Goal: Task Accomplishment & Management: Use online tool/utility

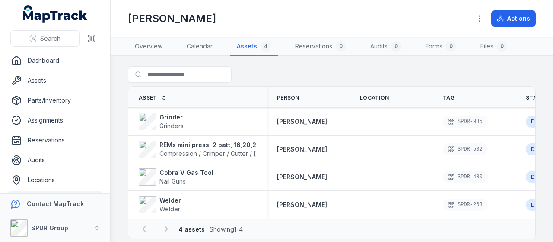
scroll to position [120, 0]
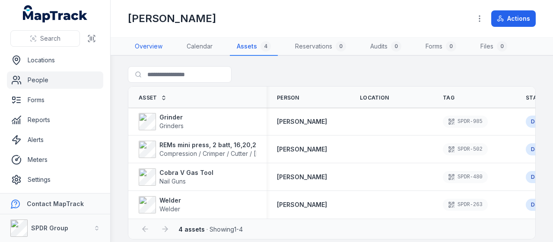
click at [165, 49] on link "Overview" at bounding box center [149, 47] width 42 height 18
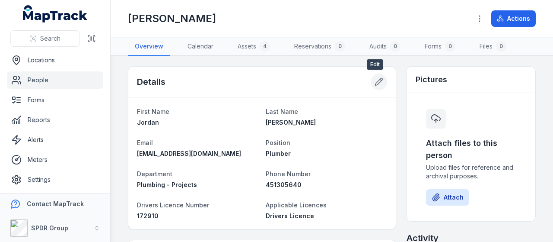
click at [375, 81] on icon at bounding box center [379, 81] width 9 height 9
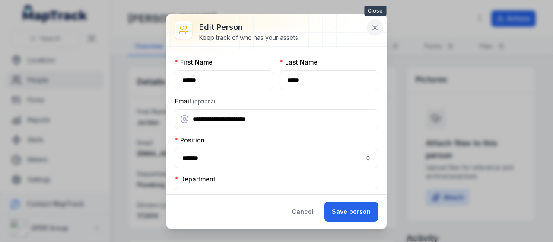
click at [373, 34] on button at bounding box center [375, 27] width 16 height 16
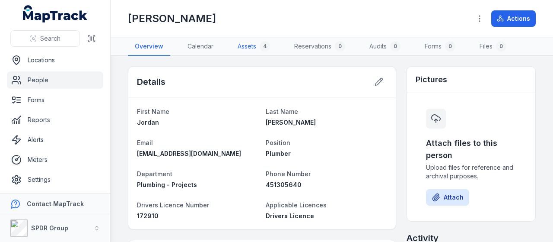
click at [266, 51] on link "Assets 4" at bounding box center [254, 47] width 46 height 18
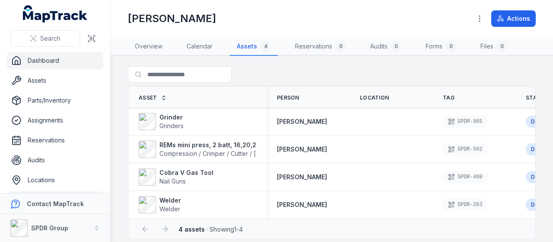
click at [69, 61] on link "Dashboard" at bounding box center [55, 60] width 96 height 17
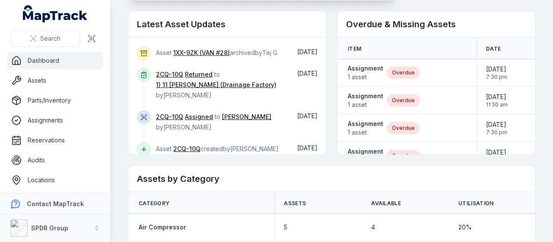
scroll to position [248, 0]
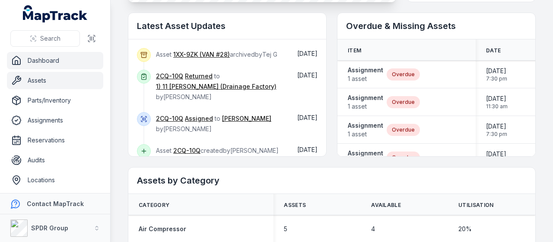
click at [14, 75] on link "Assets" at bounding box center [55, 80] width 96 height 17
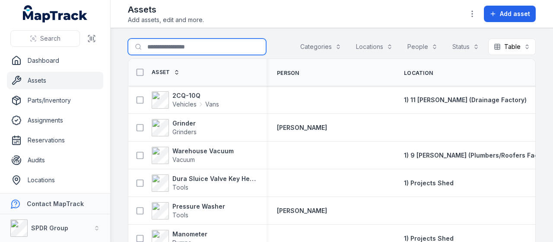
click at [154, 50] on input "Search for assets" at bounding box center [197, 46] width 138 height 16
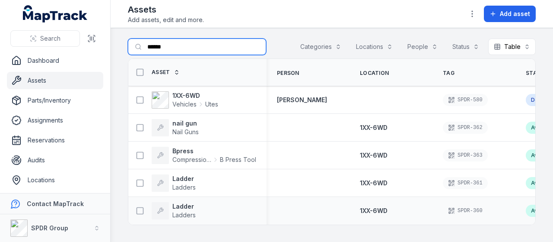
type input "******"
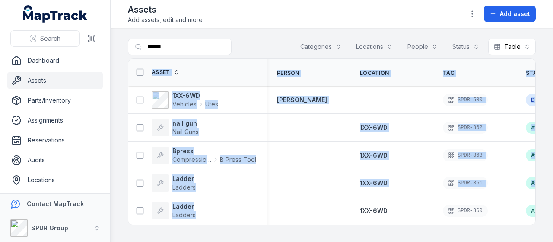
drag, startPoint x: 333, startPoint y: 223, endPoint x: 346, endPoint y: 224, distance: 13.1
click at [346, 224] on div "Asset Person Location Tag Status Reservation Created Date Updated Date 1XX-6WD …" at bounding box center [331, 142] width 407 height 166
drag, startPoint x: 222, startPoint y: 99, endPoint x: 142, endPoint y: 99, distance: 80.0
click at [142, 99] on icon at bounding box center [140, 100] width 9 height 9
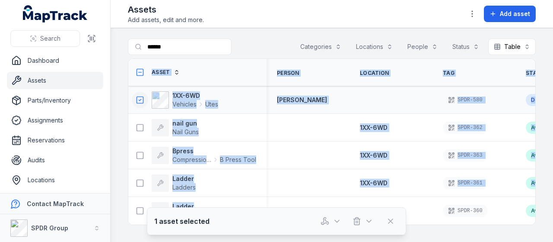
click at [112, 118] on main "Search for assets ****** Categories Locations People Status Table ***** Asset P…" at bounding box center [332, 135] width 443 height 214
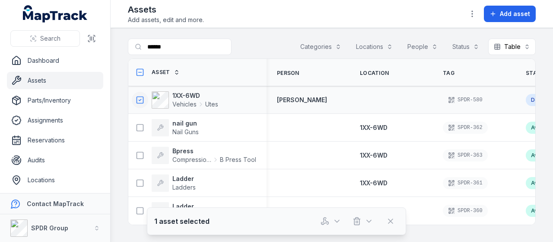
click at [141, 96] on icon at bounding box center [140, 100] width 9 height 9
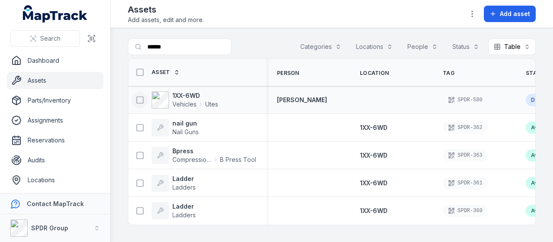
click at [141, 96] on icon at bounding box center [140, 100] width 9 height 9
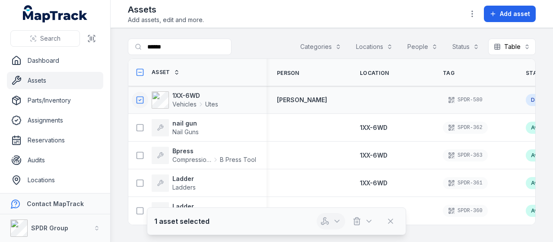
click at [336, 225] on icon "button" at bounding box center [337, 221] width 9 height 9
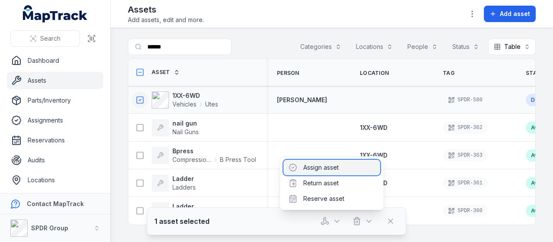
click at [323, 172] on div "Assign asset" at bounding box center [332, 168] width 97 height 16
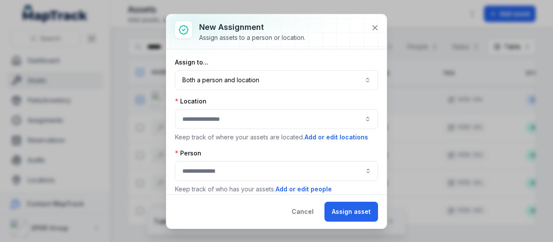
click at [203, 109] on div at bounding box center [276, 119] width 203 height 20
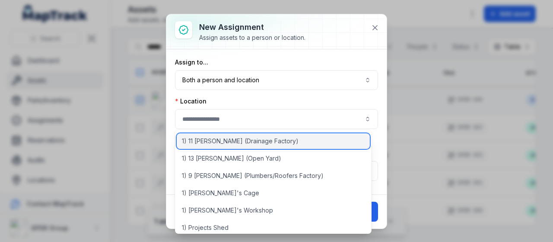
click at [210, 144] on span "1) 11 [PERSON_NAME] (Drainage Factory)" at bounding box center [240, 141] width 117 height 9
type input "**********"
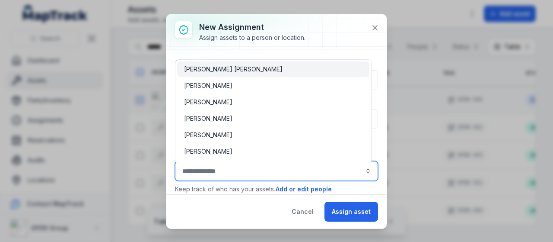
click at [208, 168] on input "assignment-add:person-label" at bounding box center [276, 171] width 203 height 20
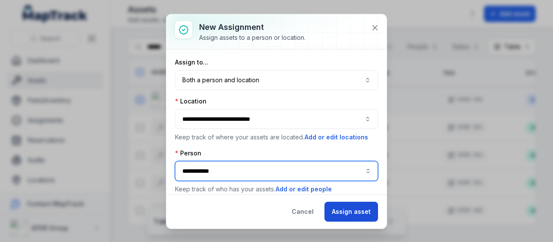
type input "**********"
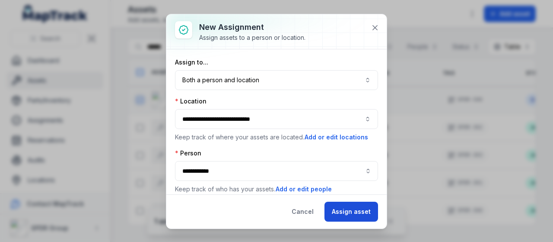
click at [367, 211] on button "Assign asset" at bounding box center [352, 211] width 54 height 20
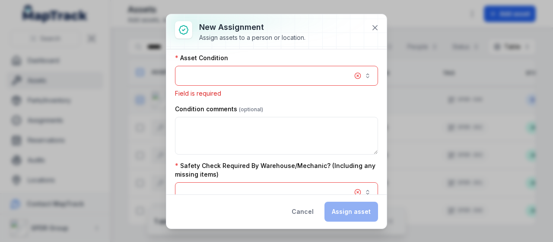
scroll to position [188, 0]
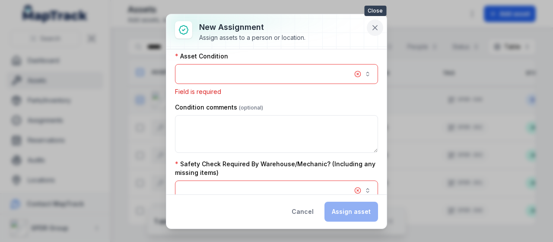
click at [373, 26] on icon at bounding box center [375, 28] width 4 height 4
